Goal: Information Seeking & Learning: Learn about a topic

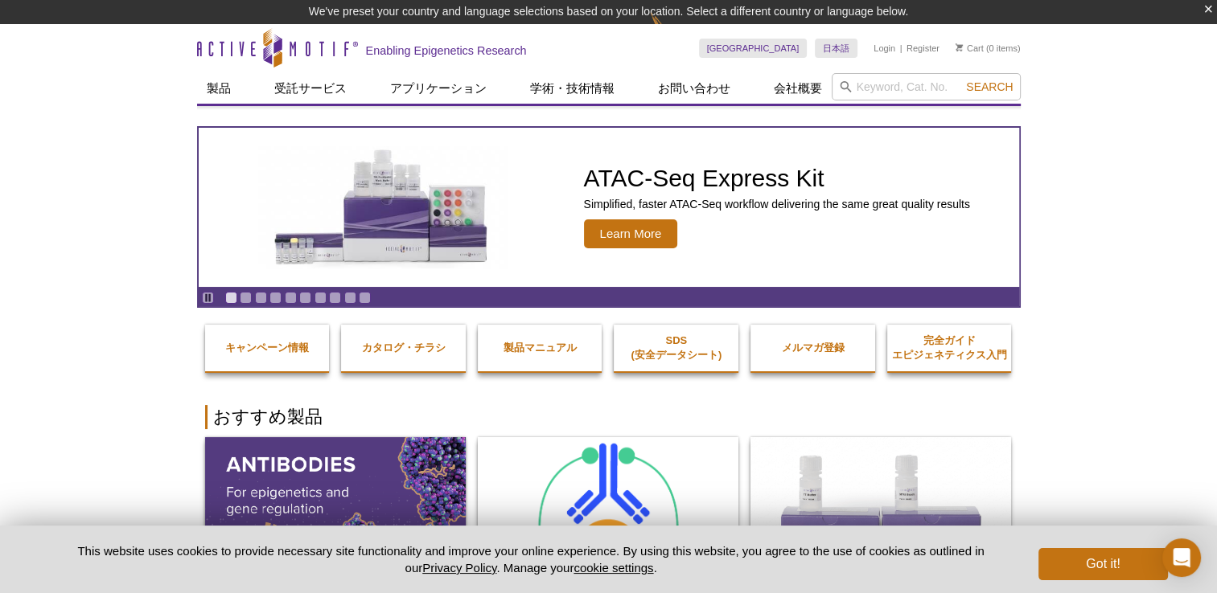
click at [314, 115] on div "Pause Go to slide 1 Go to slide 2 Go to slide 3 Go to slide 4 Go to slide 5 Go …" at bounding box center [608, 207] width 823 height 202
click at [862, 86] on input "search" at bounding box center [925, 86] width 189 height 27
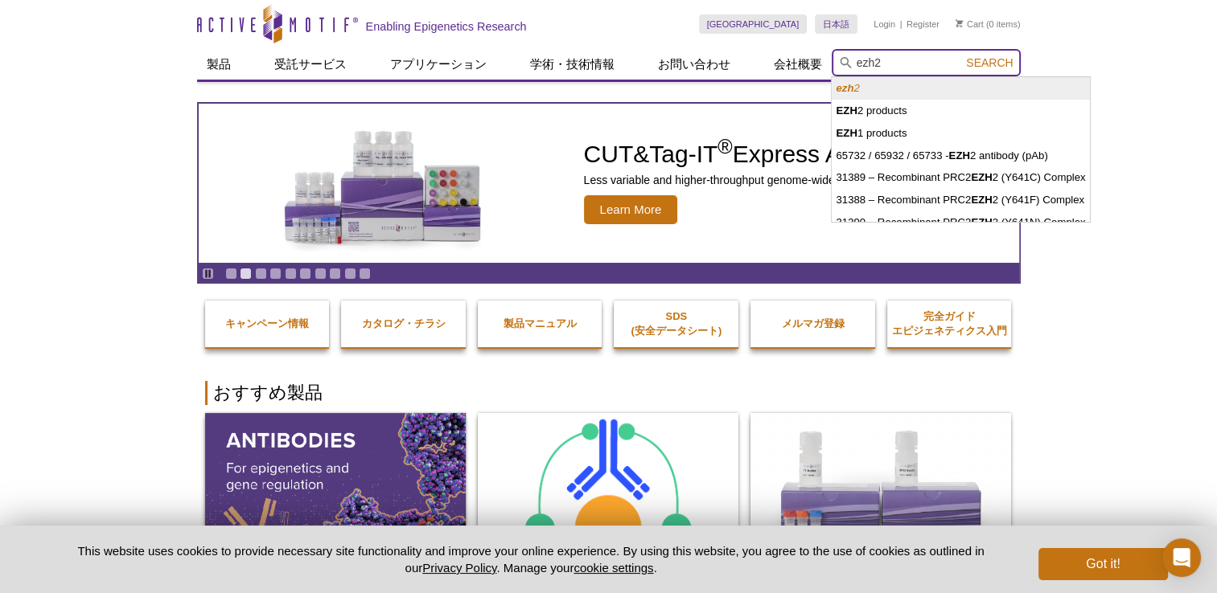
type input "ezh2"
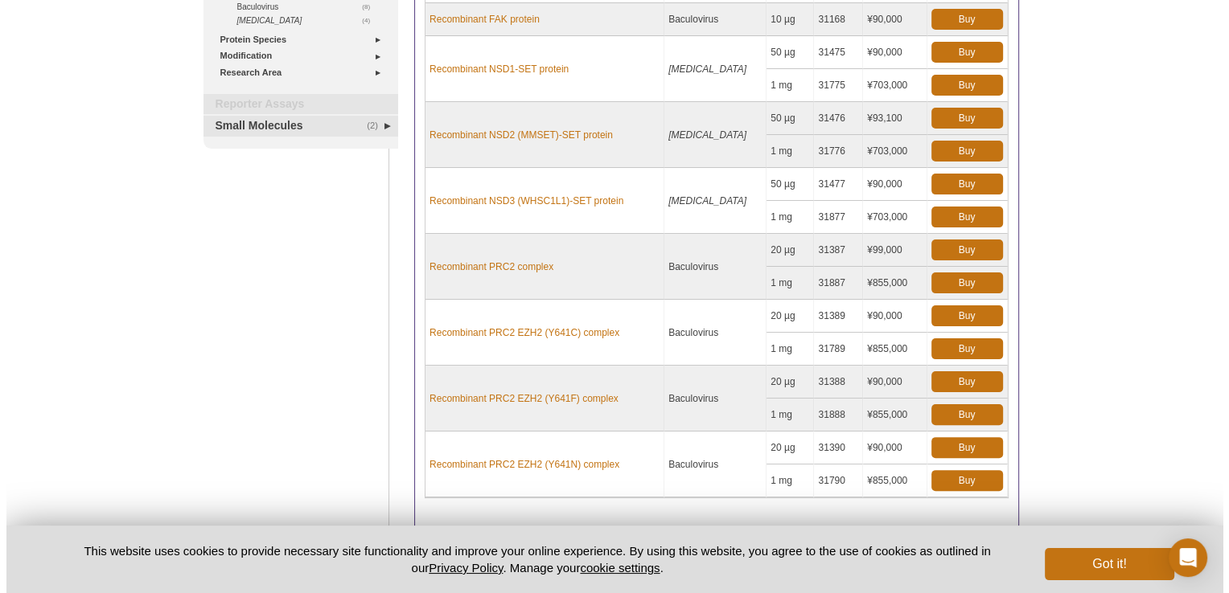
scroll to position [402, 0]
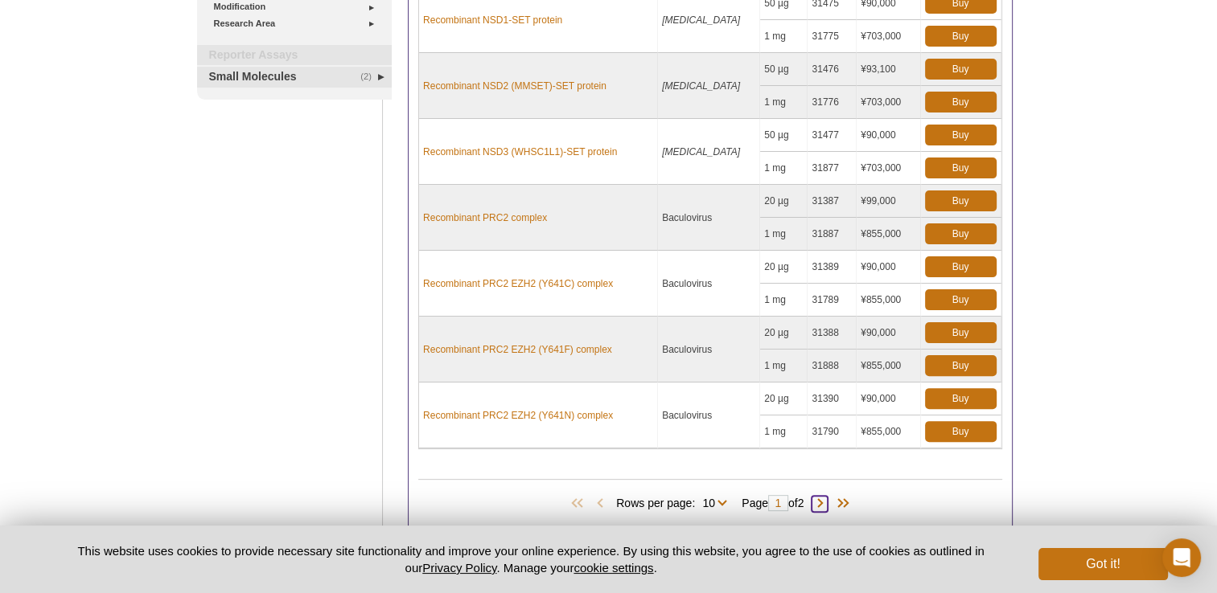
click at [824, 501] on span at bounding box center [819, 504] width 16 height 16
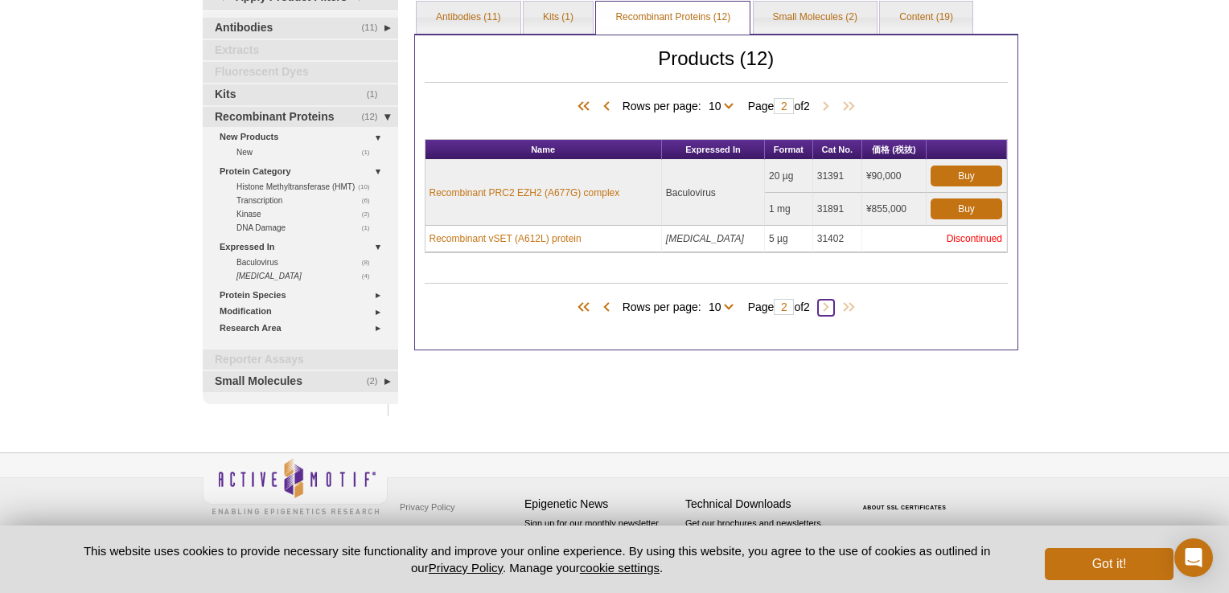
type input "2"
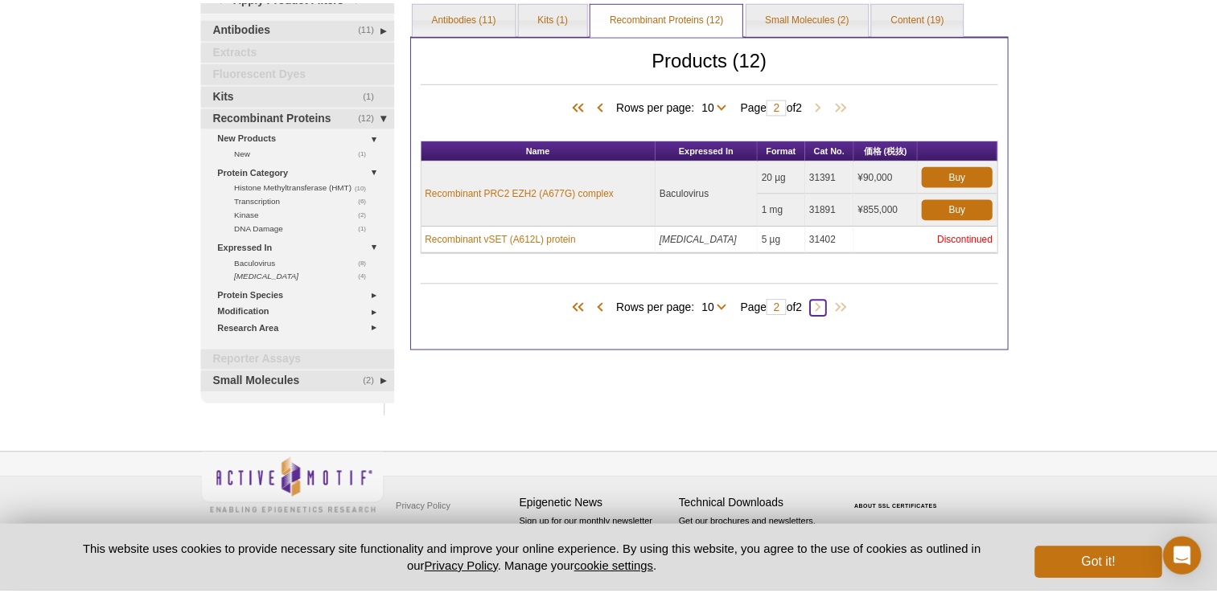
scroll to position [96, 0]
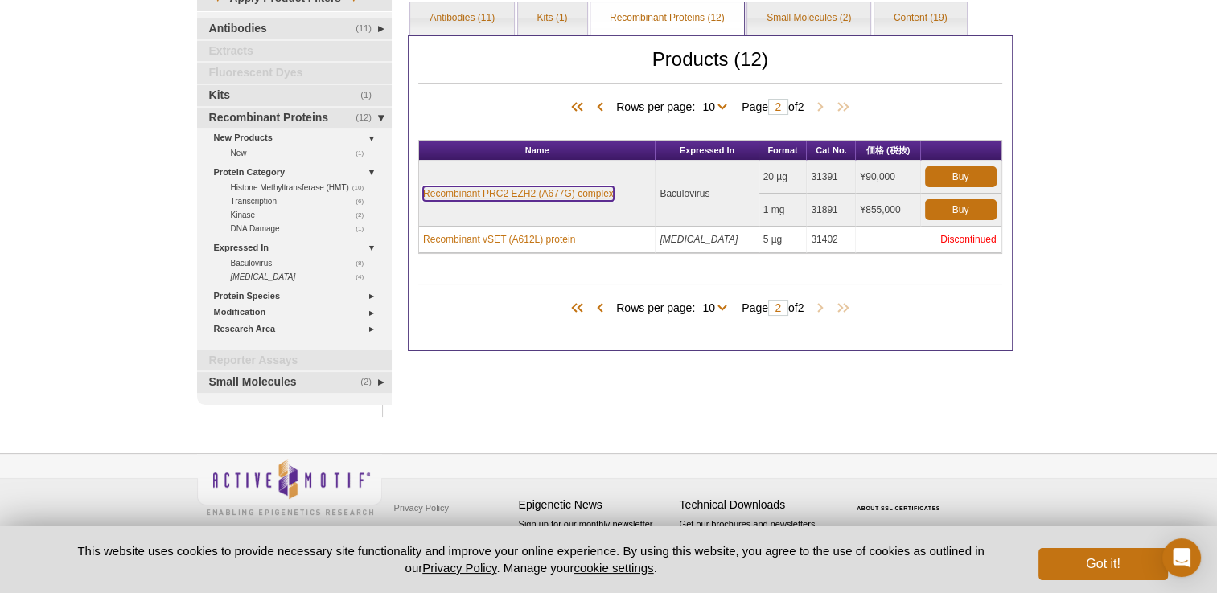
click at [534, 187] on link "Recombinant PRC2 EZH2 (A677G) complex" at bounding box center [518, 194] width 191 height 14
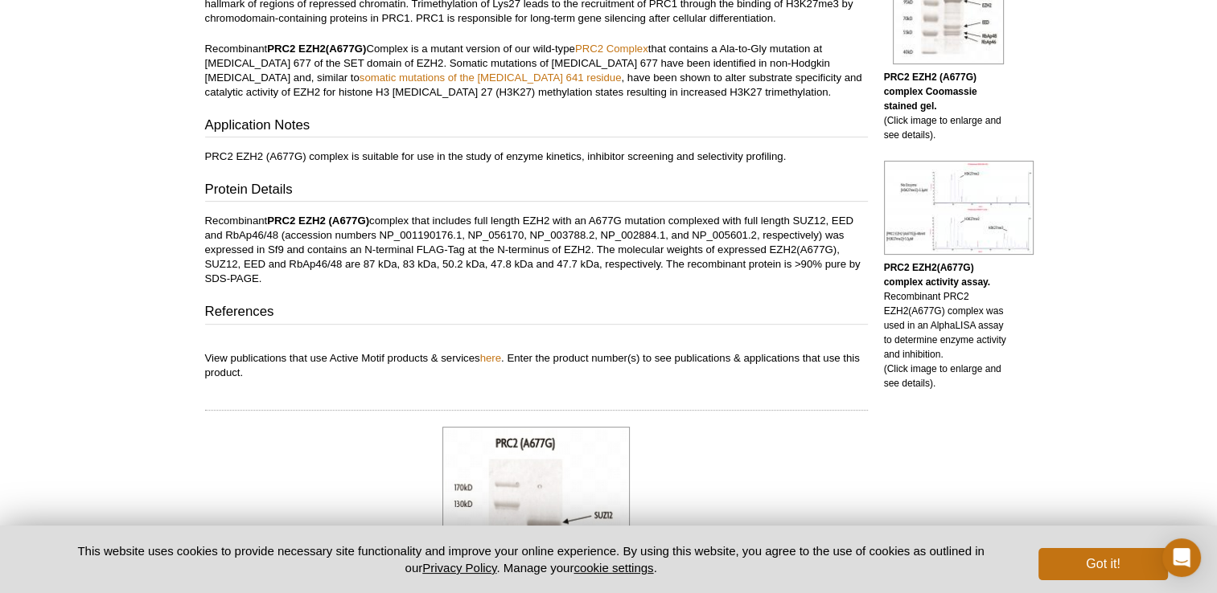
scroll to position [491, 0]
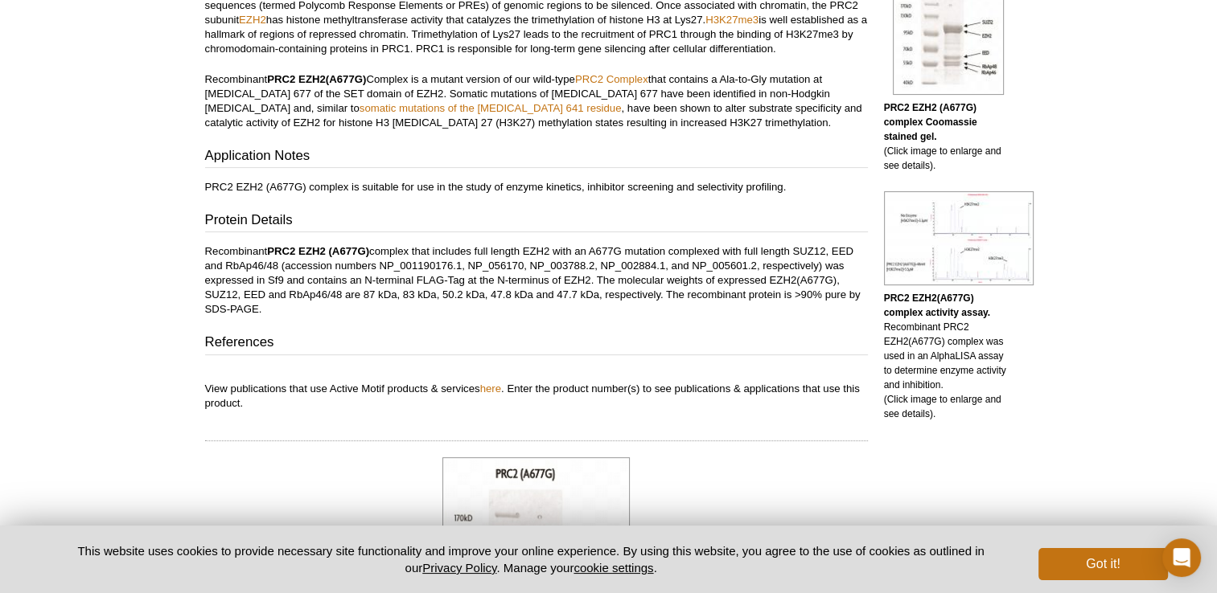
click at [1049, 353] on div "Active Motif Logo Enabling Epigenetics Research 0 Search Skip to content Active…" at bounding box center [608, 521] width 1217 height 2024
drag, startPoint x: 912, startPoint y: 339, endPoint x: 942, endPoint y: 343, distance: 30.0
click at [942, 343] on p "PRC2 EZH2(A677G) complex activity assay. Recombinant PRC2 EZH2(A677G) complex w…" at bounding box center [948, 356] width 129 height 130
drag, startPoint x: 942, startPoint y: 343, endPoint x: 930, endPoint y: 340, distance: 11.5
copy p "A677G"
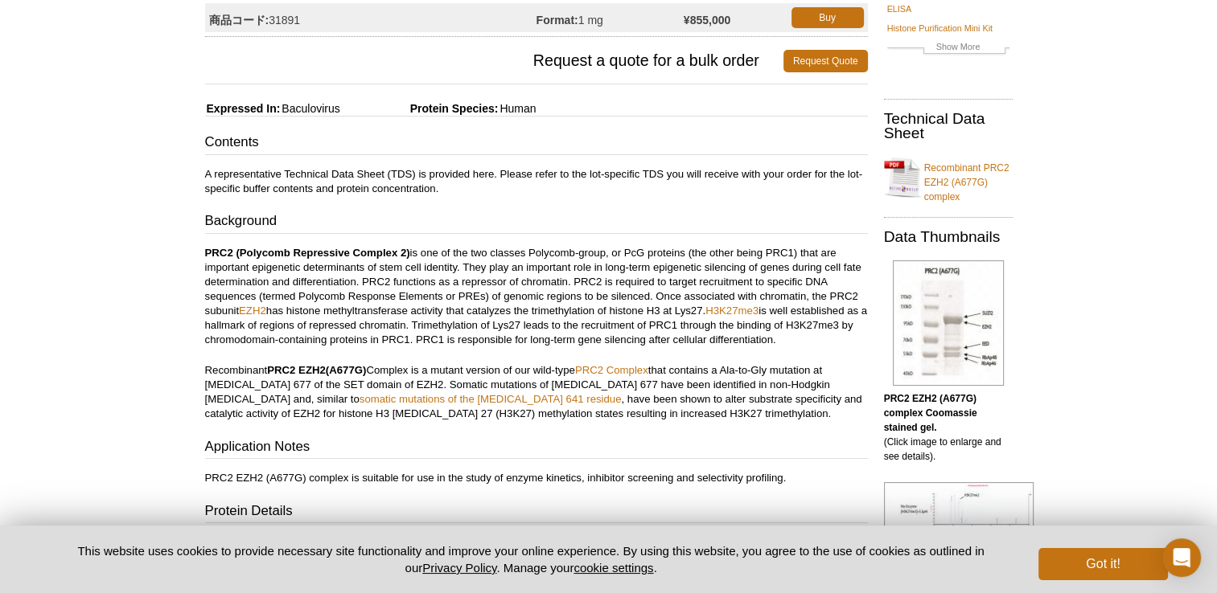
scroll to position [0, 0]
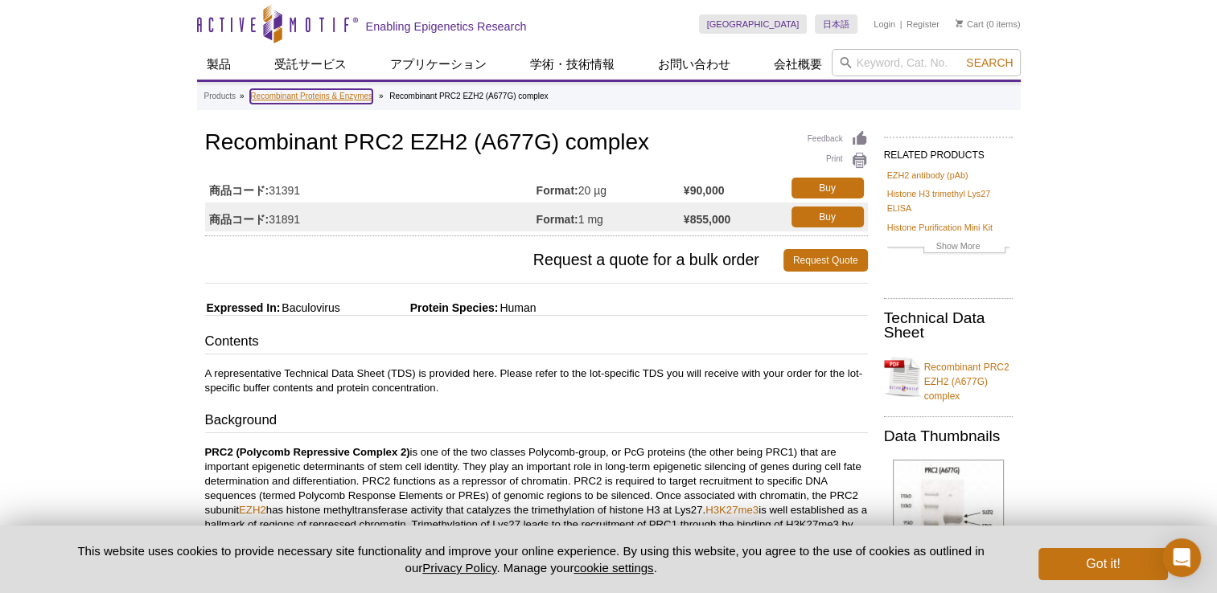
click at [343, 92] on link "Recombinant Proteins & Enzymes" at bounding box center [311, 96] width 122 height 14
